Goal: Information Seeking & Learning: Understand process/instructions

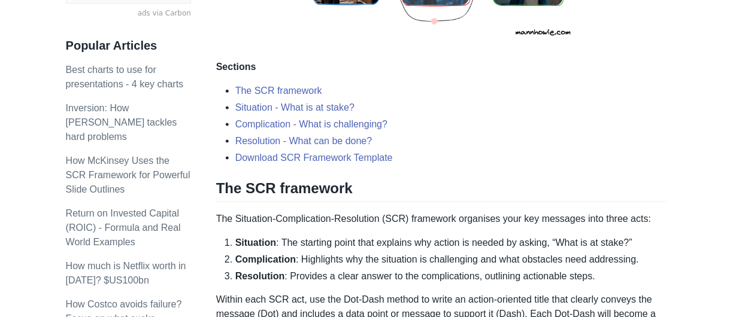
scroll to position [521, 0]
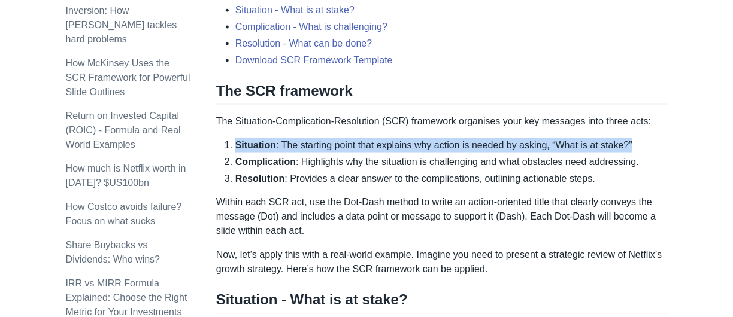
drag, startPoint x: 235, startPoint y: 141, endPoint x: 643, endPoint y: 141, distance: 407.9
click at [643, 141] on li "Situation : The starting point that explains why action is needed by asking, “W…" at bounding box center [451, 145] width 432 height 14
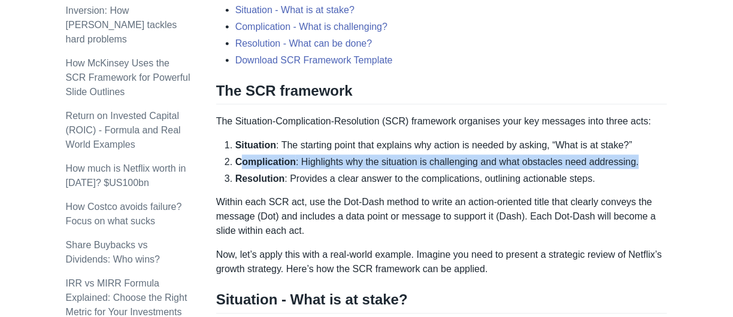
drag, startPoint x: 240, startPoint y: 161, endPoint x: 643, endPoint y: 161, distance: 403.1
click at [643, 161] on li "Complication : Highlights why the situation is challenging and what obstacles n…" at bounding box center [451, 162] width 432 height 14
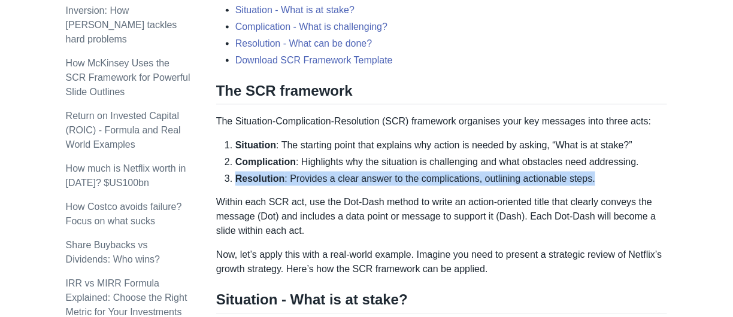
drag, startPoint x: 236, startPoint y: 177, endPoint x: 609, endPoint y: 171, distance: 372.6
click at [609, 172] on li "Resolution : Provides a clear answer to the complications, outlining actionable…" at bounding box center [451, 179] width 432 height 14
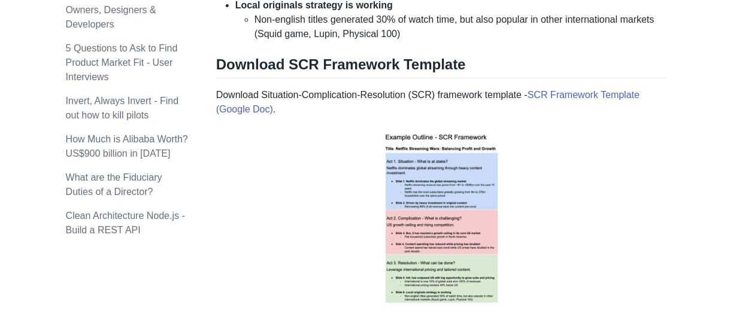
scroll to position [1539, 0]
